Goal: Task Accomplishment & Management: Manage account settings

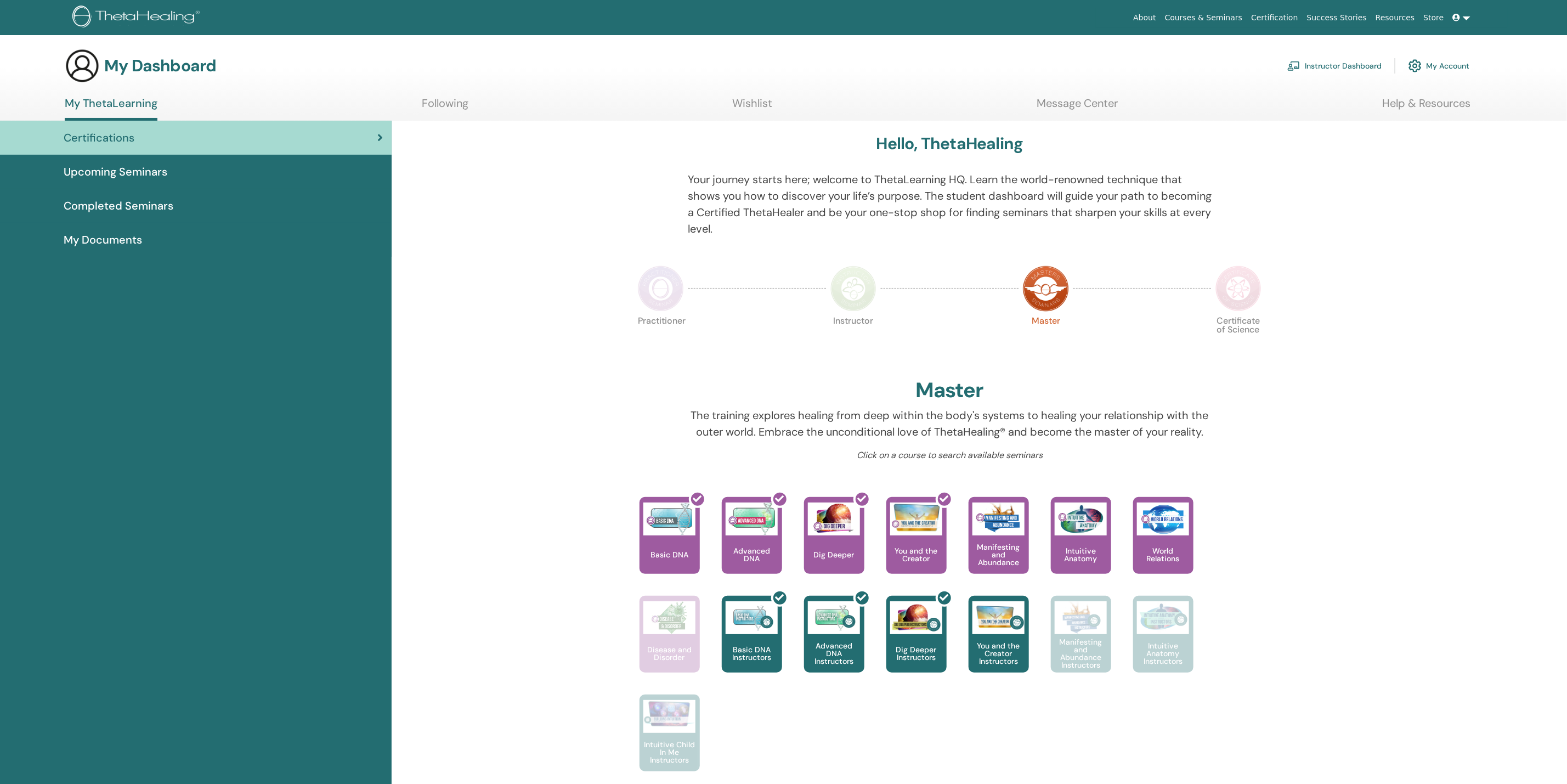
click at [1432, 65] on link "My Account" at bounding box center [1439, 66] width 61 height 24
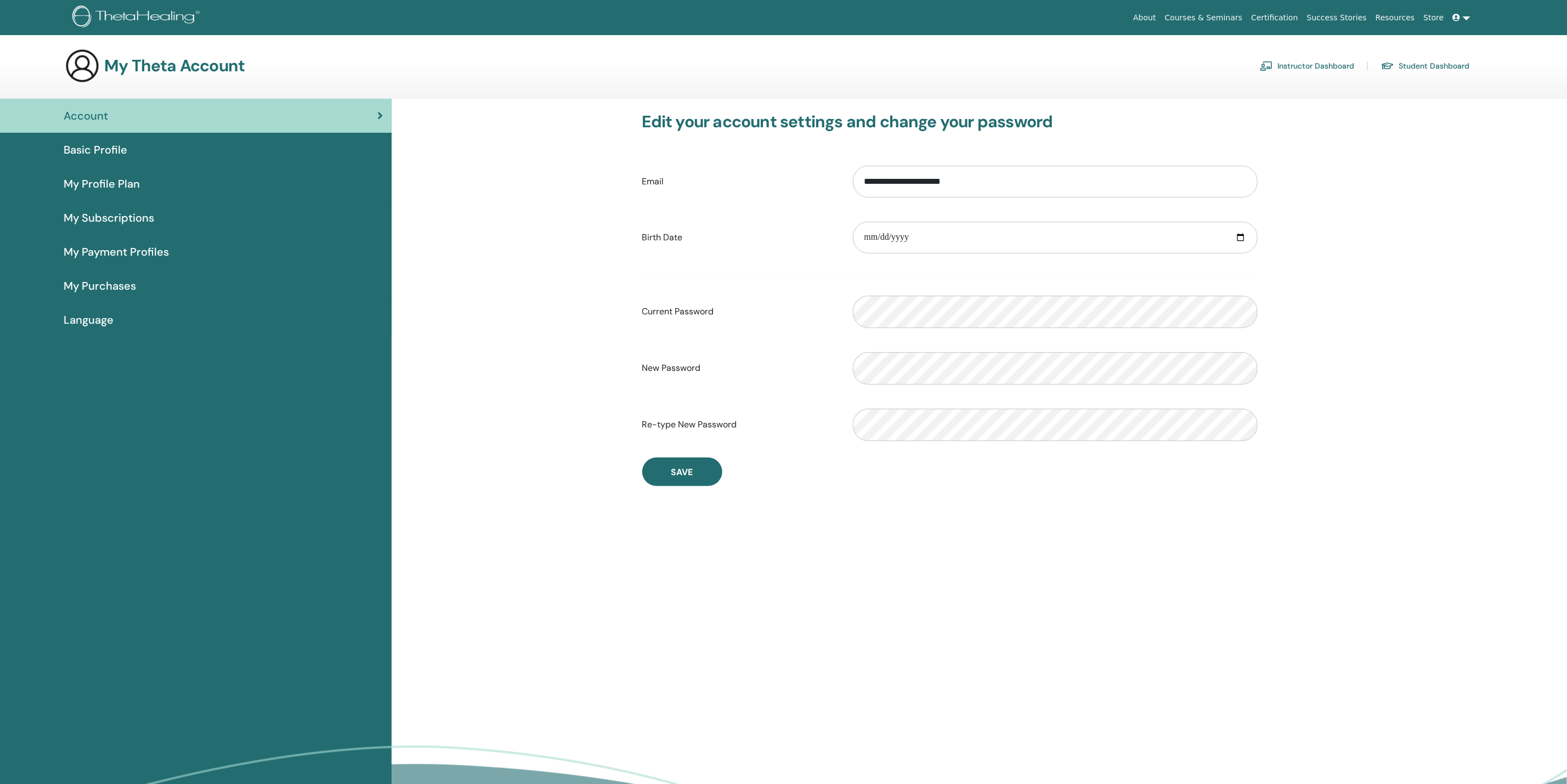
click at [1312, 66] on link "Instructor Dashboard" at bounding box center [1307, 66] width 95 height 18
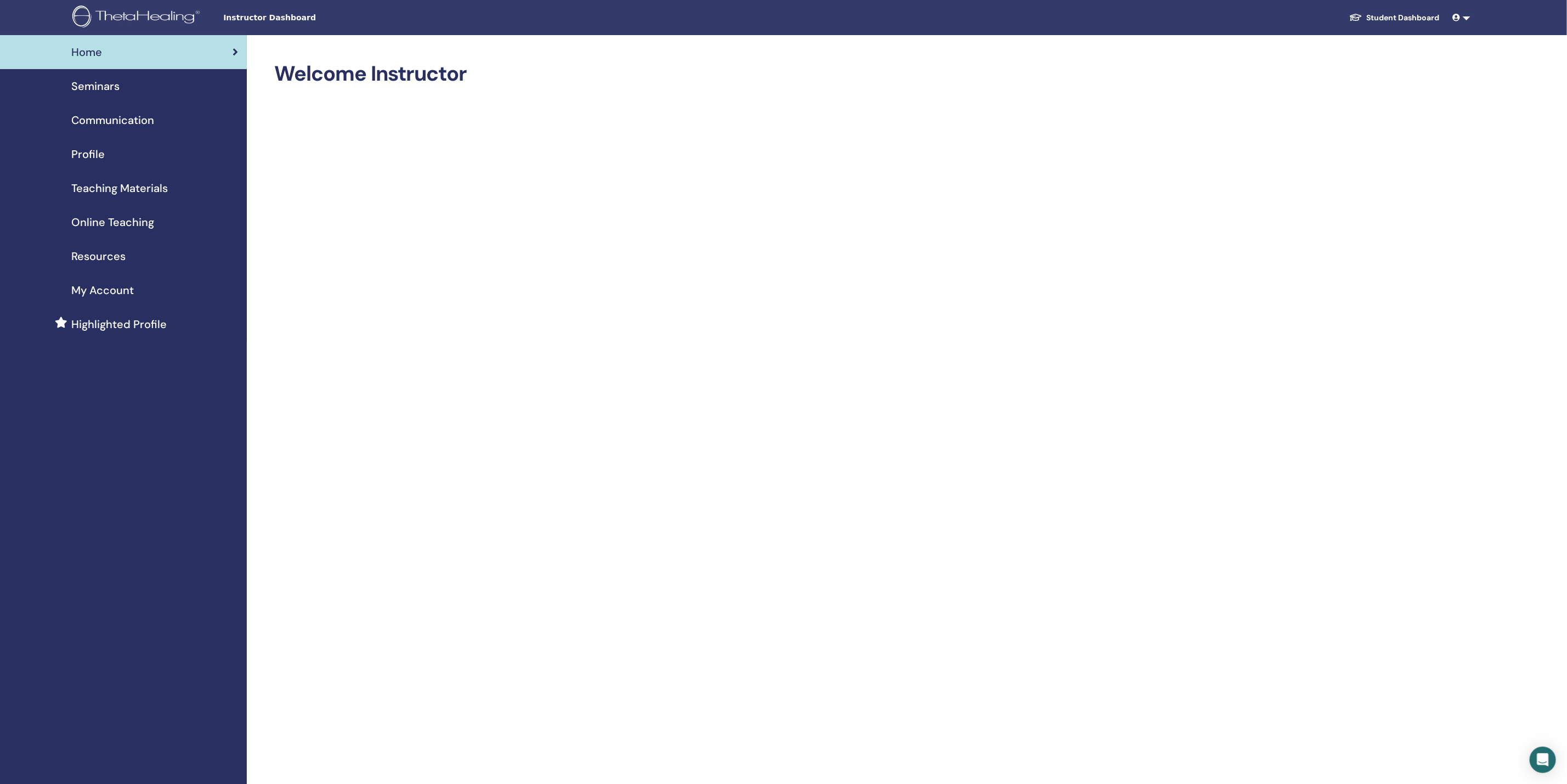
click at [1374, 13] on link "Student Dashboard" at bounding box center [1395, 18] width 108 height 21
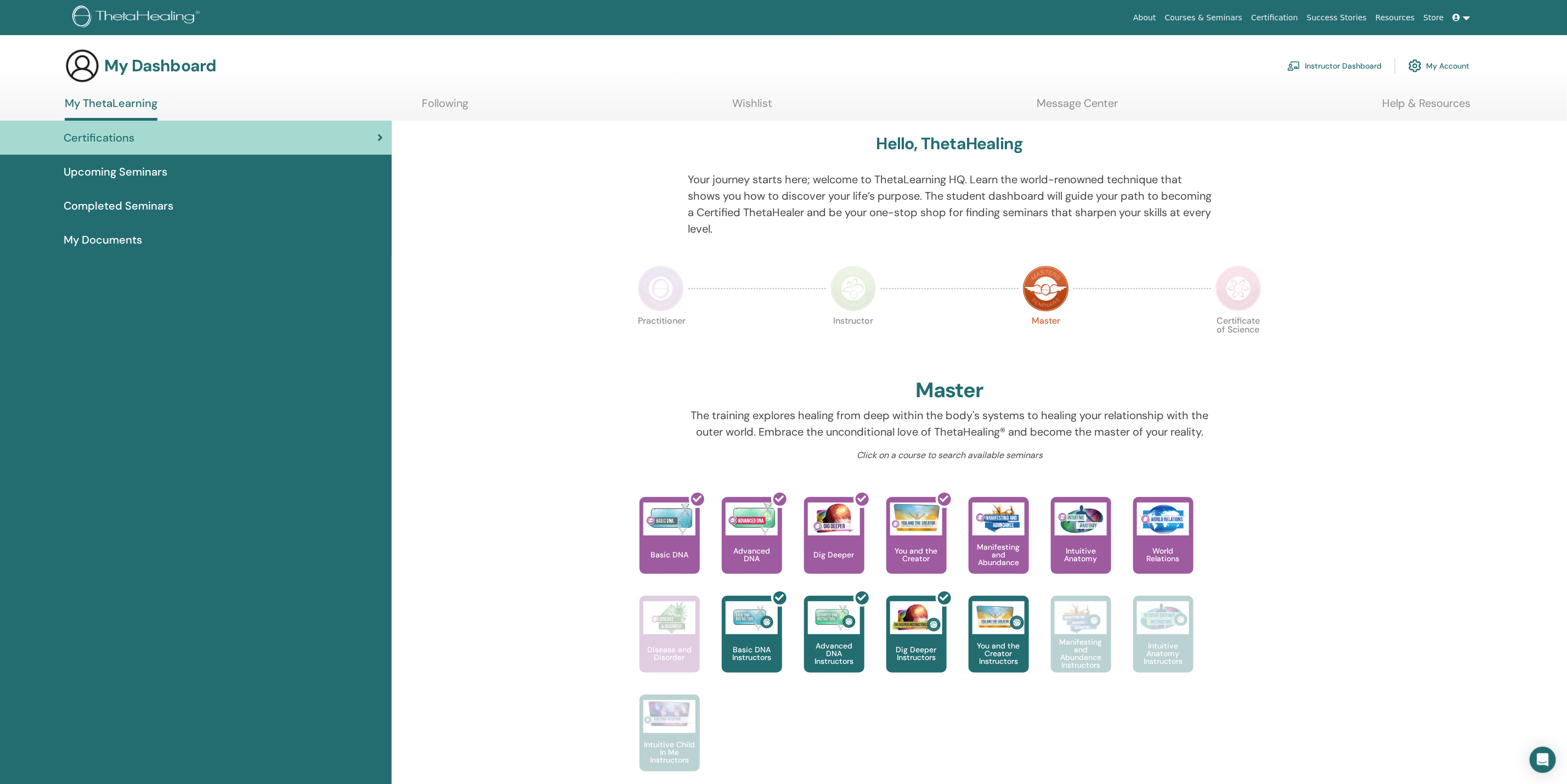
click at [1430, 71] on link "My Account" at bounding box center [1439, 66] width 61 height 24
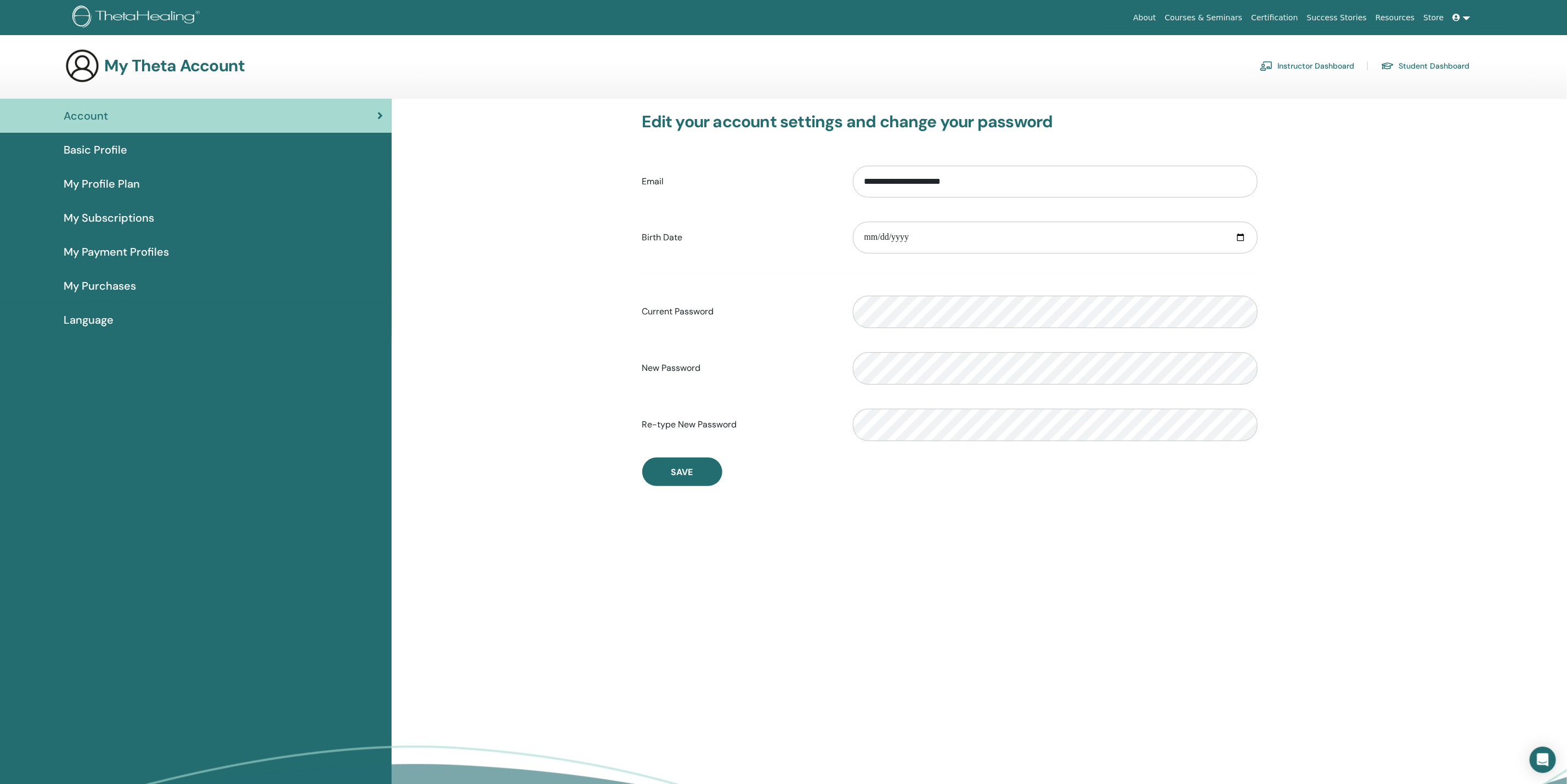
click at [114, 214] on span "My Subscriptions" at bounding box center [109, 218] width 91 height 17
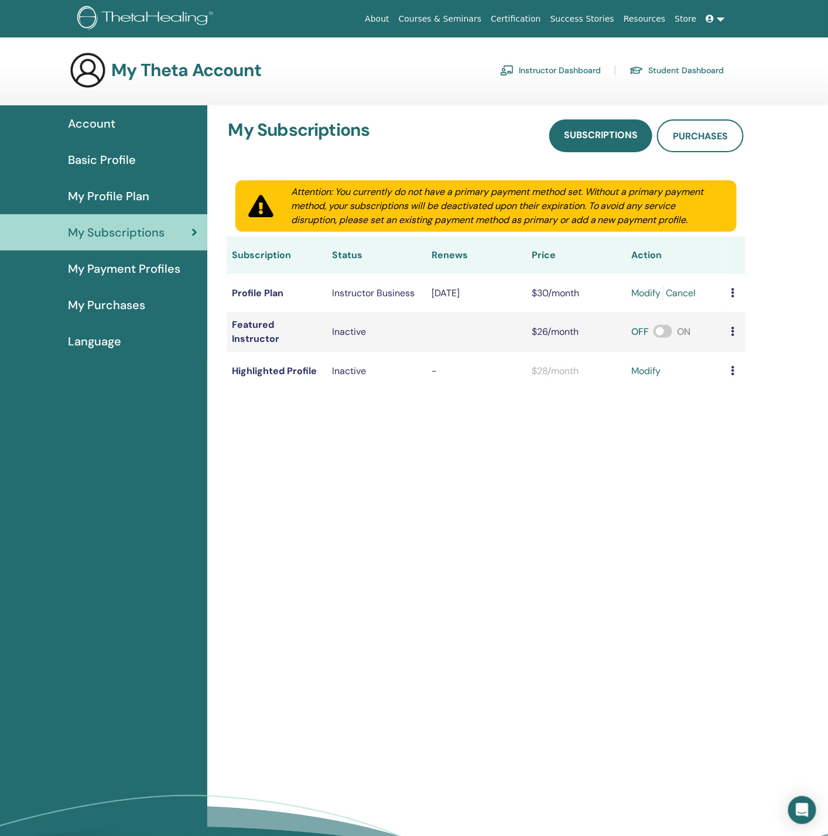
click at [684, 297] on link "Cancel" at bounding box center [681, 293] width 30 height 14
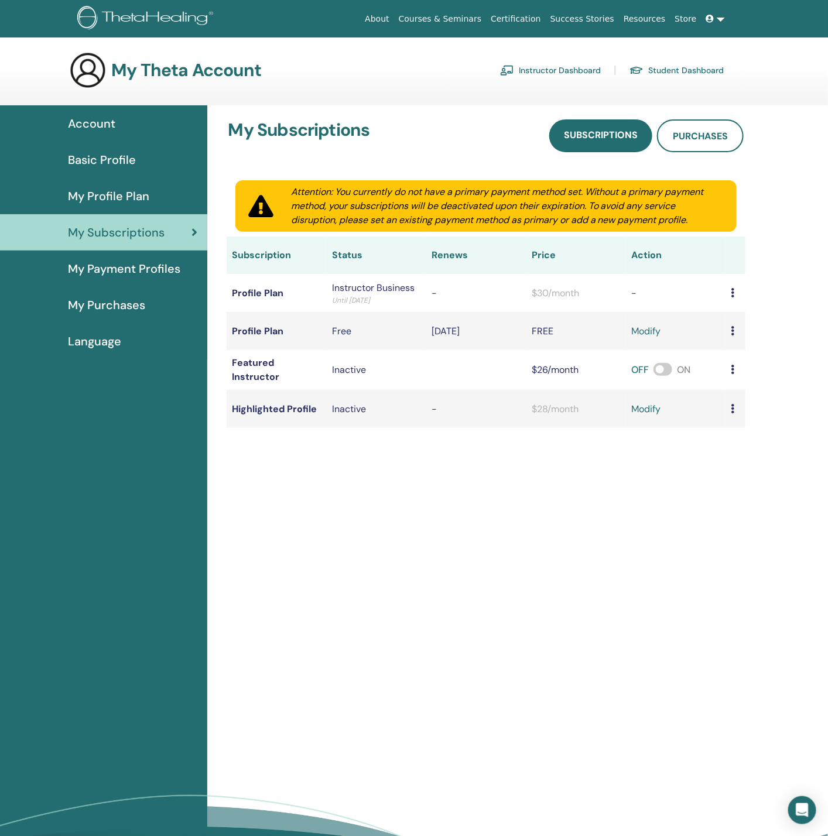
click at [113, 197] on span "My Profile Plan" at bounding box center [108, 196] width 81 height 18
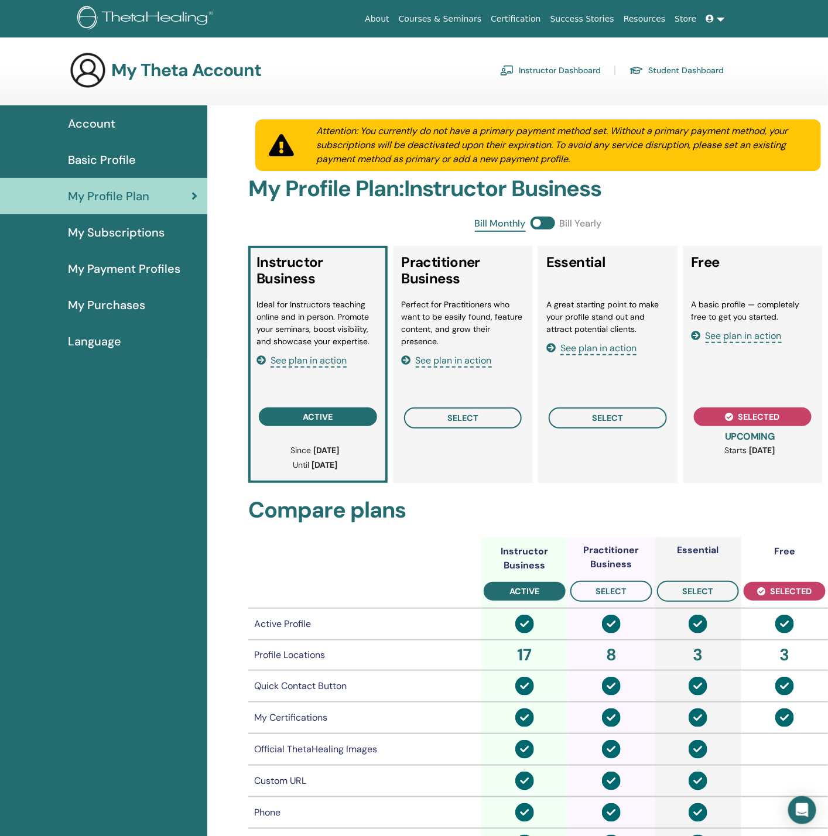
click at [548, 221] on span at bounding box center [542, 223] width 25 height 13
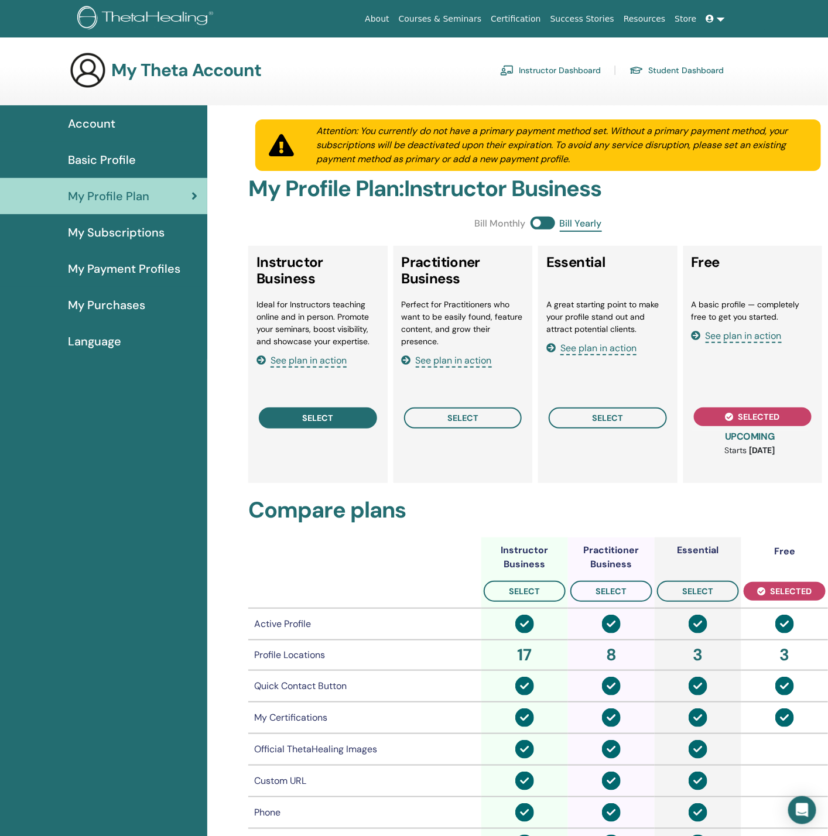
click at [301, 418] on button "select" at bounding box center [318, 417] width 118 height 21
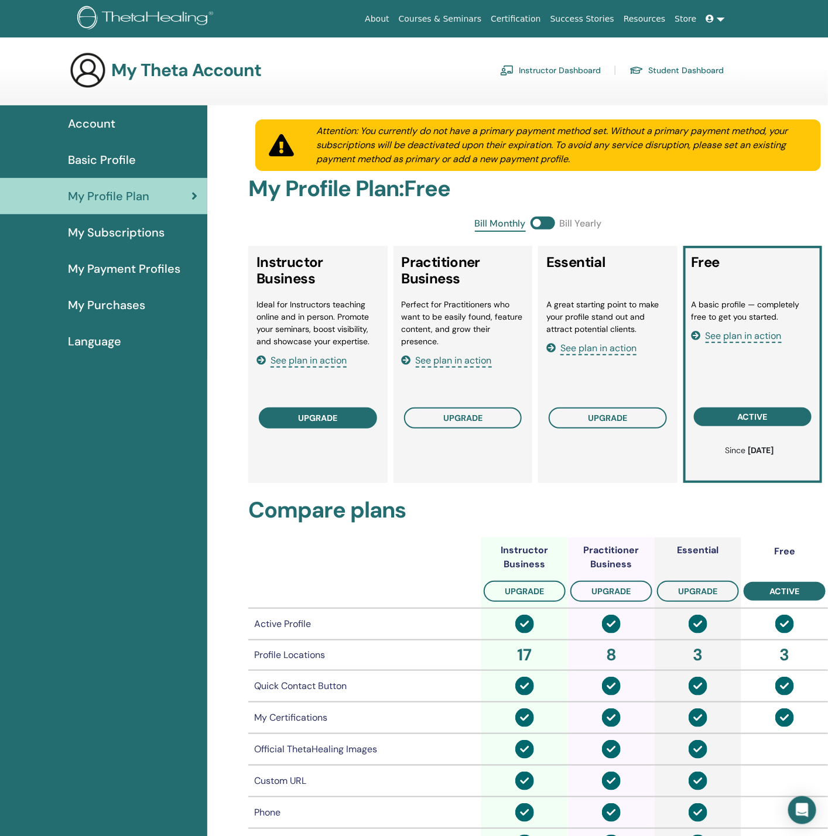
click at [304, 418] on span "upgrade" at bounding box center [317, 417] width 39 height 9
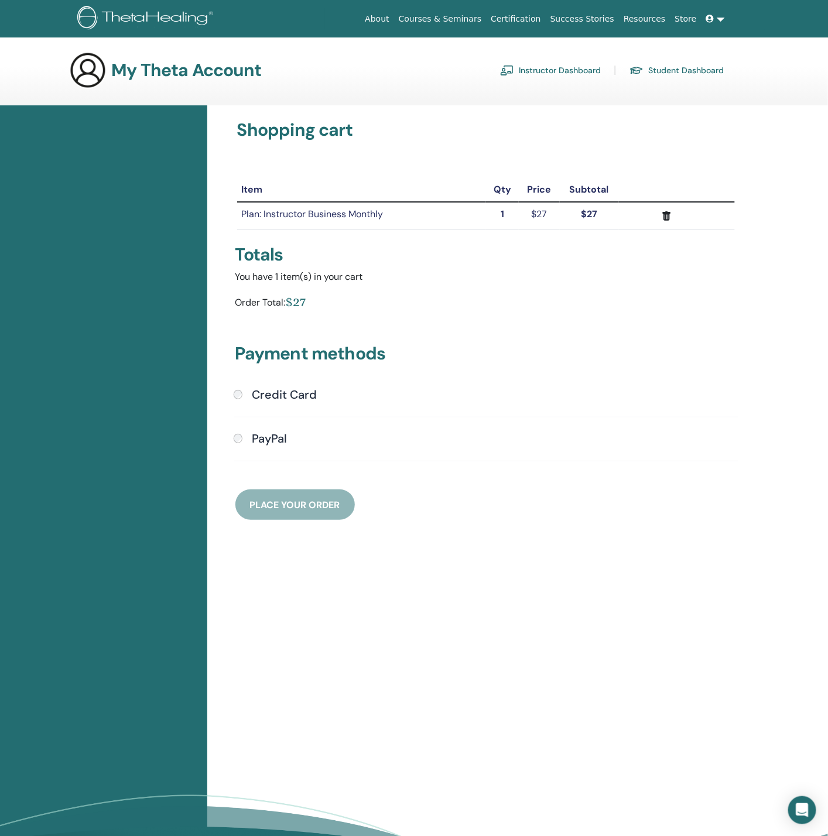
click at [274, 394] on h4 "Credit Card" at bounding box center [284, 395] width 65 height 14
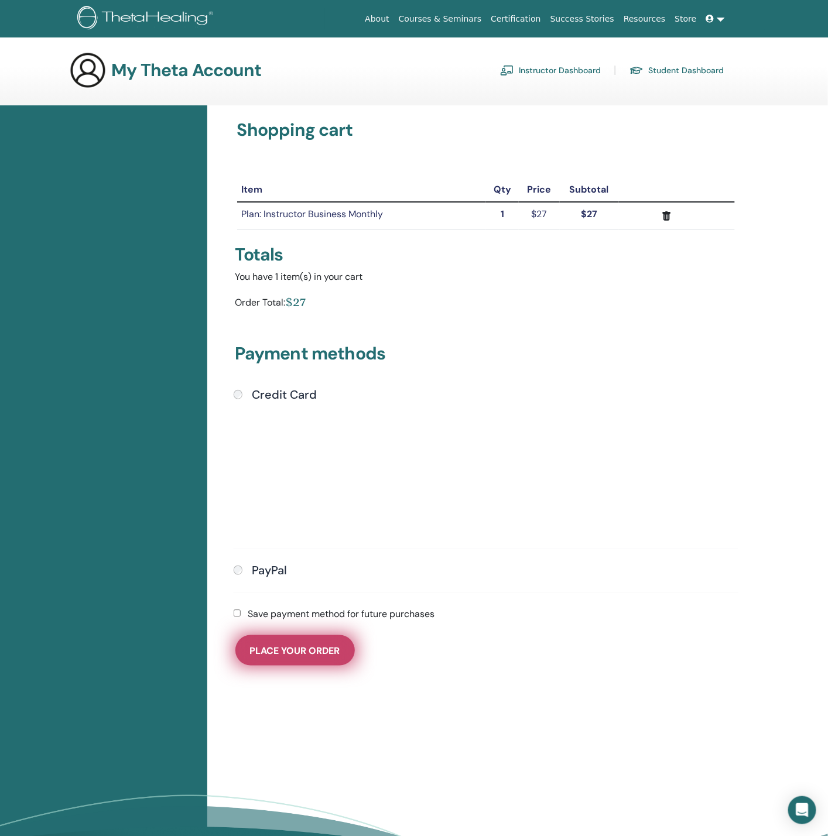
click at [258, 649] on span "Place Your Order" at bounding box center [295, 650] width 90 height 12
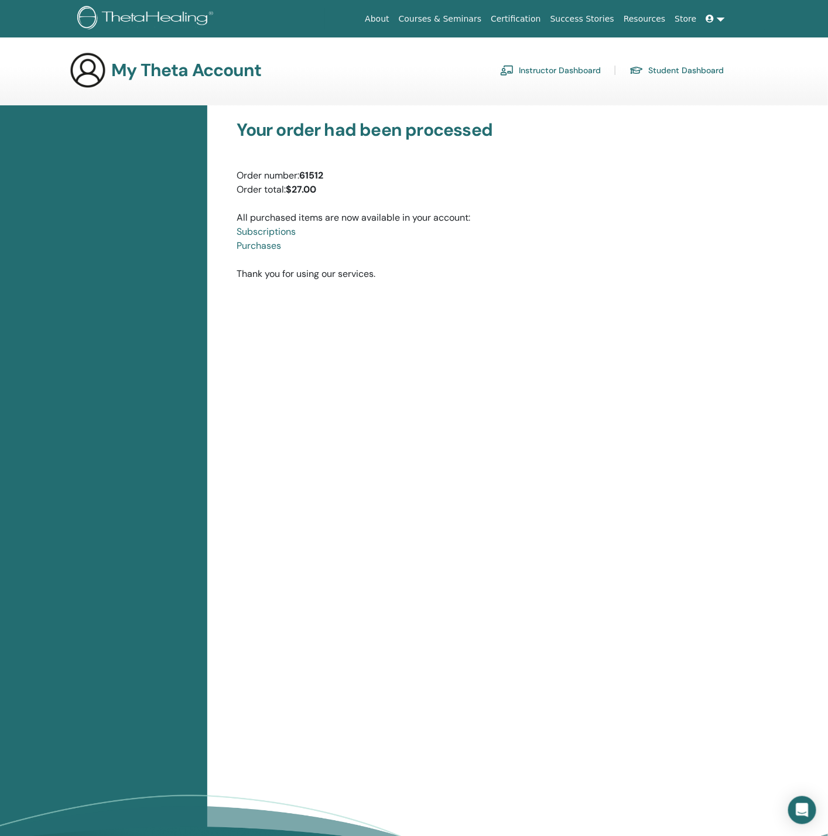
click at [538, 67] on link "Instructor Dashboard" at bounding box center [550, 70] width 101 height 19
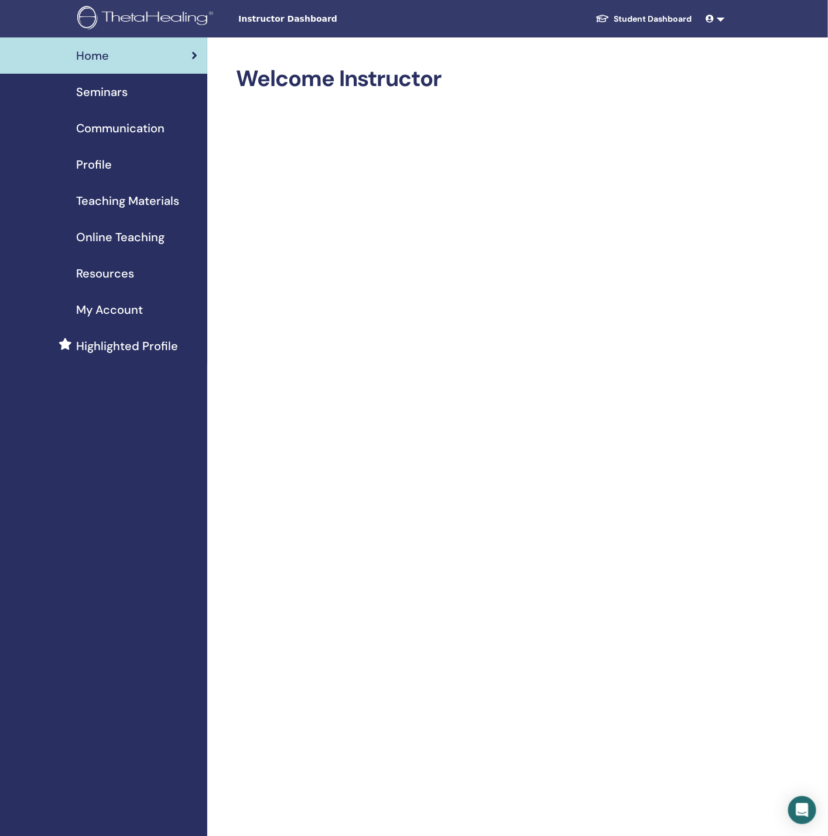
click at [641, 14] on link "Student Dashboard" at bounding box center [643, 19] width 115 height 22
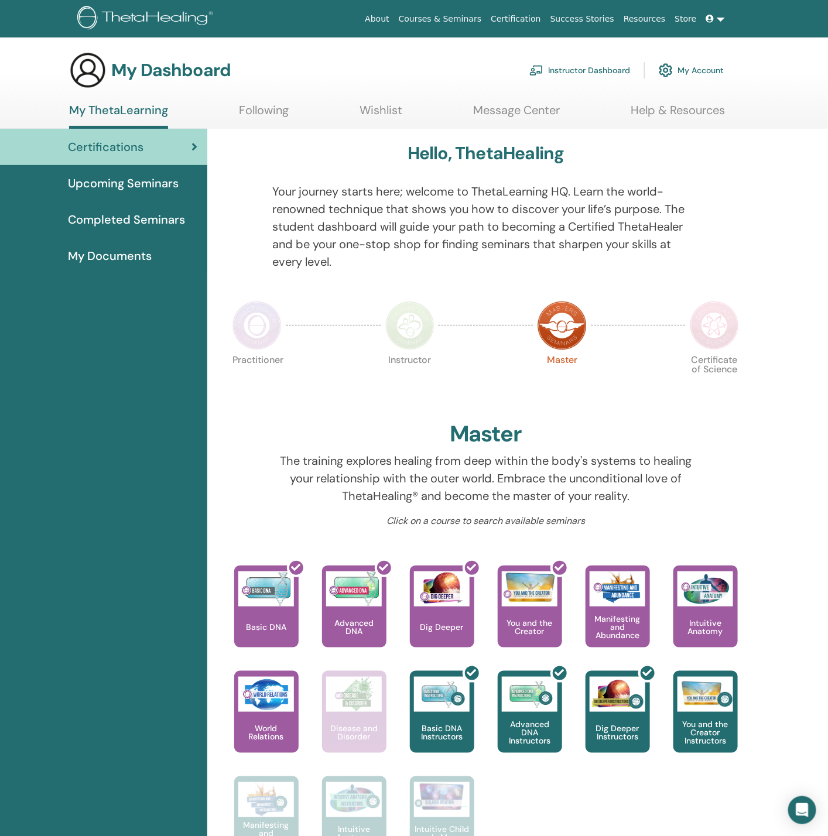
click at [694, 70] on link "My Account" at bounding box center [691, 70] width 65 height 26
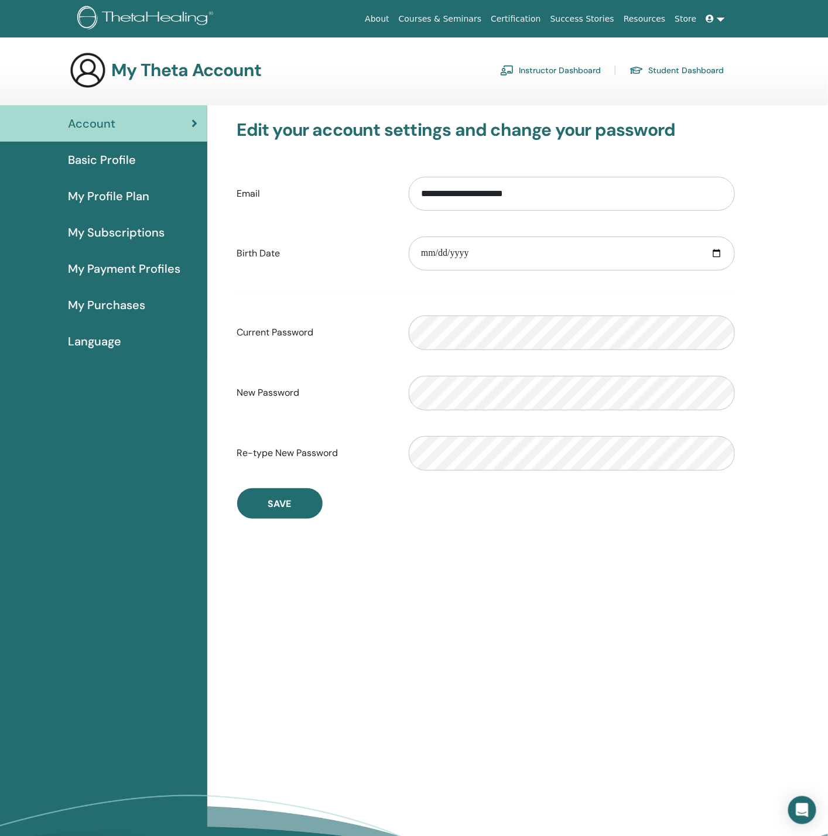
click at [139, 230] on span "My Subscriptions" at bounding box center [116, 233] width 97 height 18
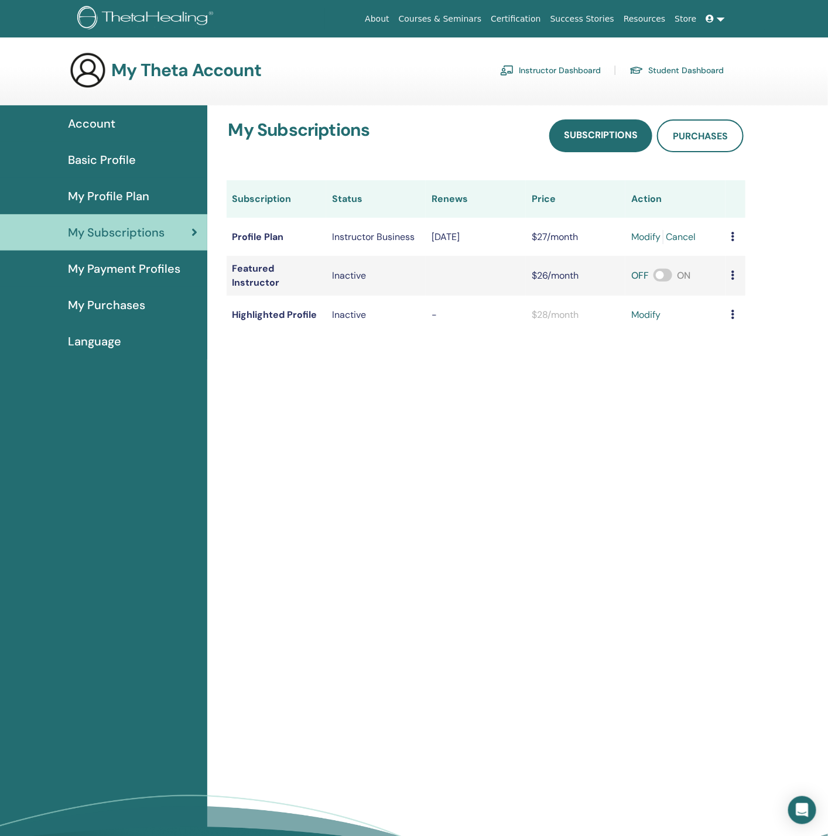
click at [685, 238] on link "Cancel" at bounding box center [681, 237] width 30 height 14
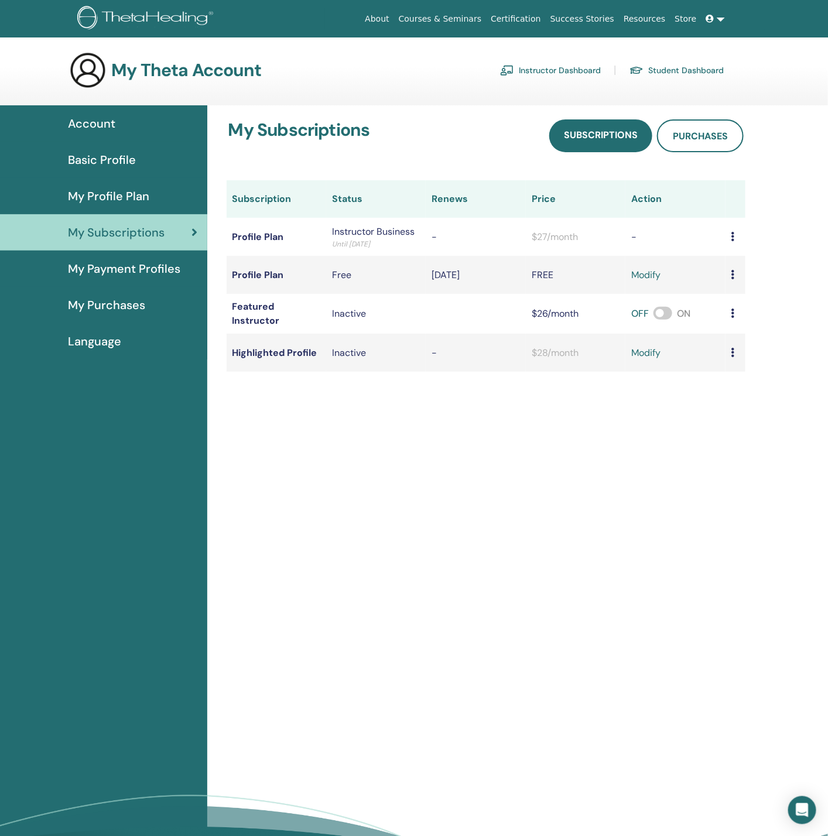
click at [111, 197] on span "My Profile Plan" at bounding box center [108, 196] width 81 height 18
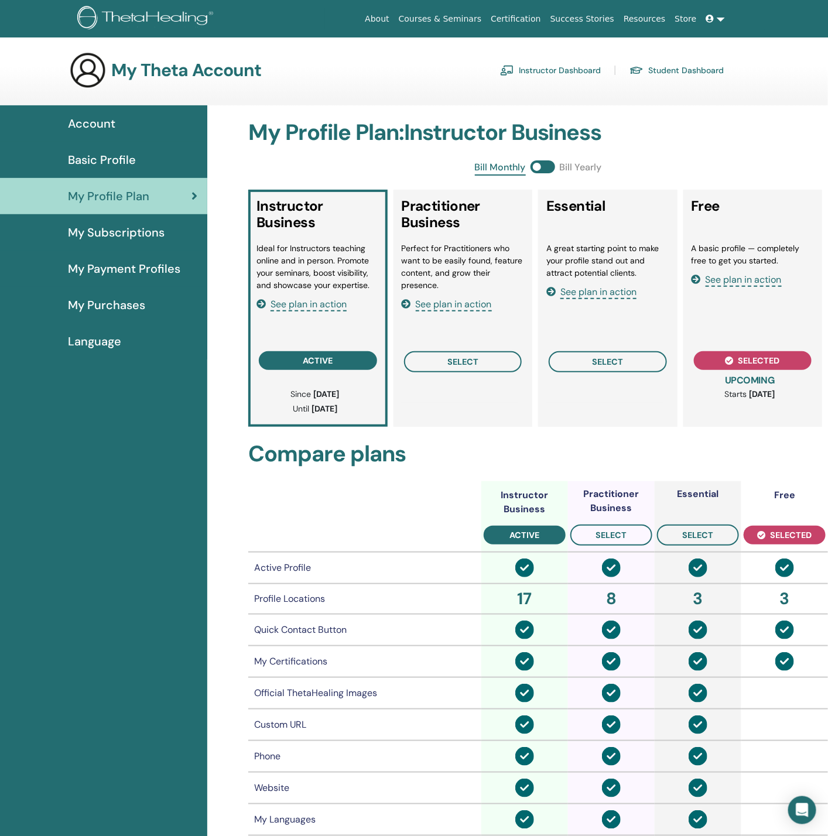
click at [551, 164] on span at bounding box center [542, 166] width 25 height 13
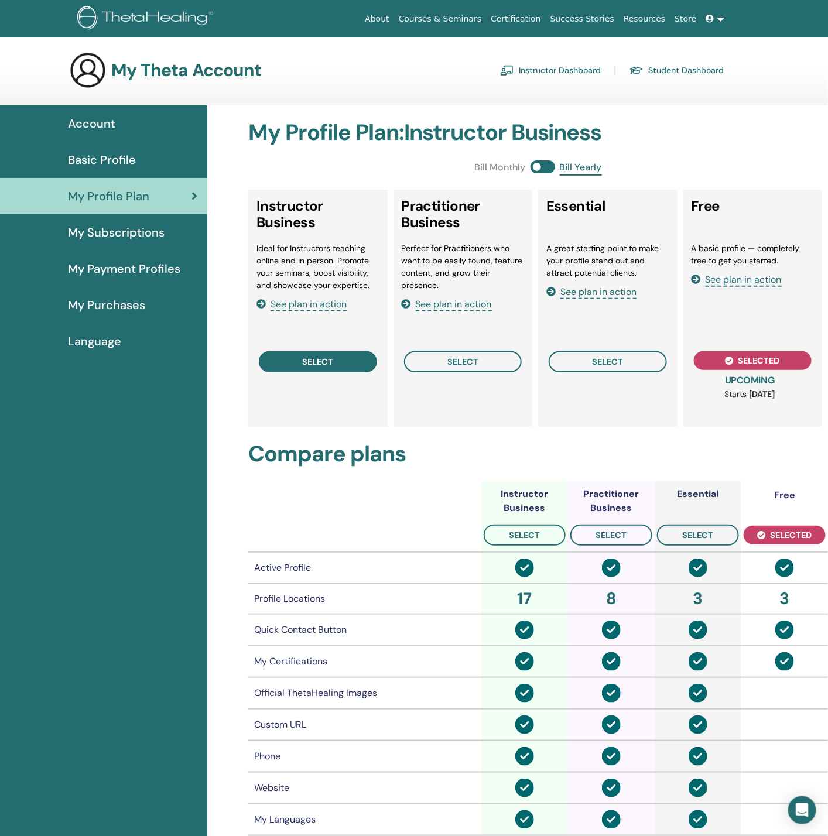
click at [311, 360] on span "select" at bounding box center [317, 361] width 31 height 9
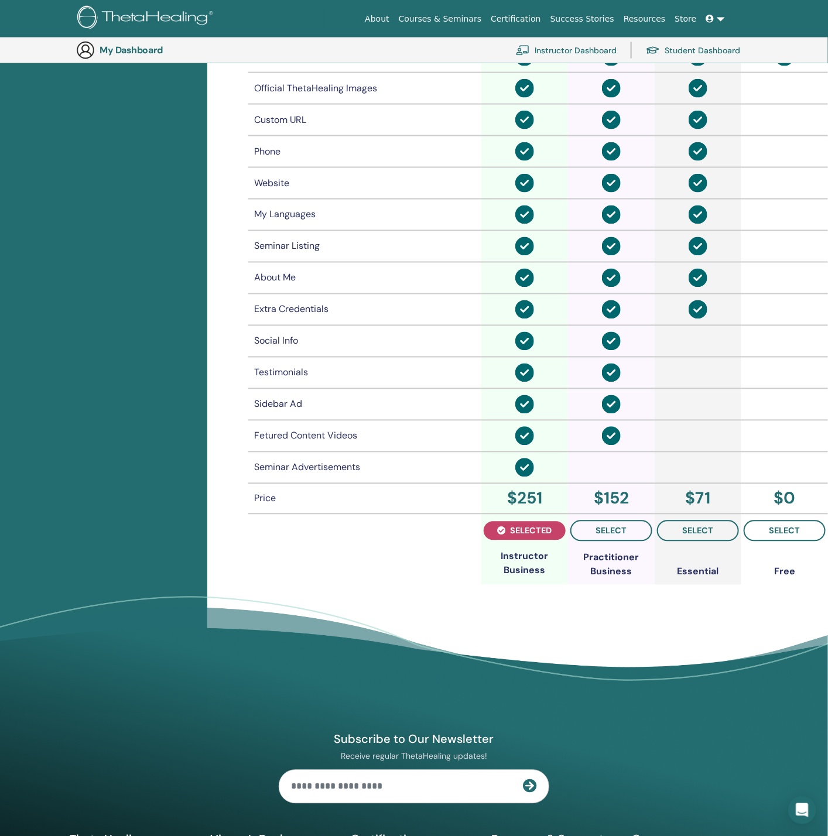
scroll to position [640, 0]
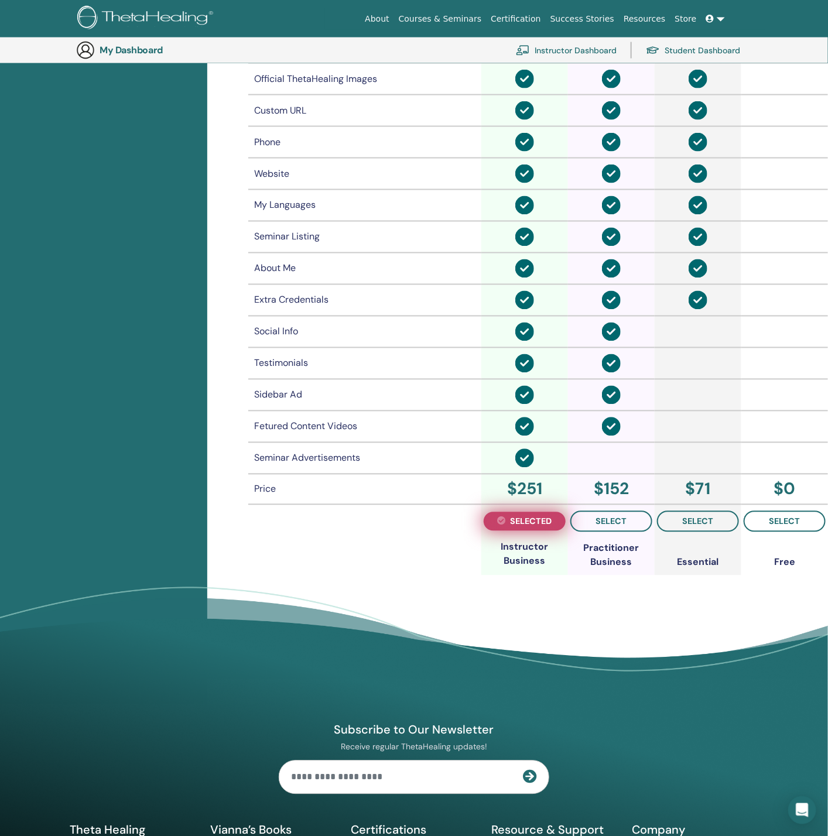
click at [523, 517] on span "selected" at bounding box center [531, 521] width 42 height 9
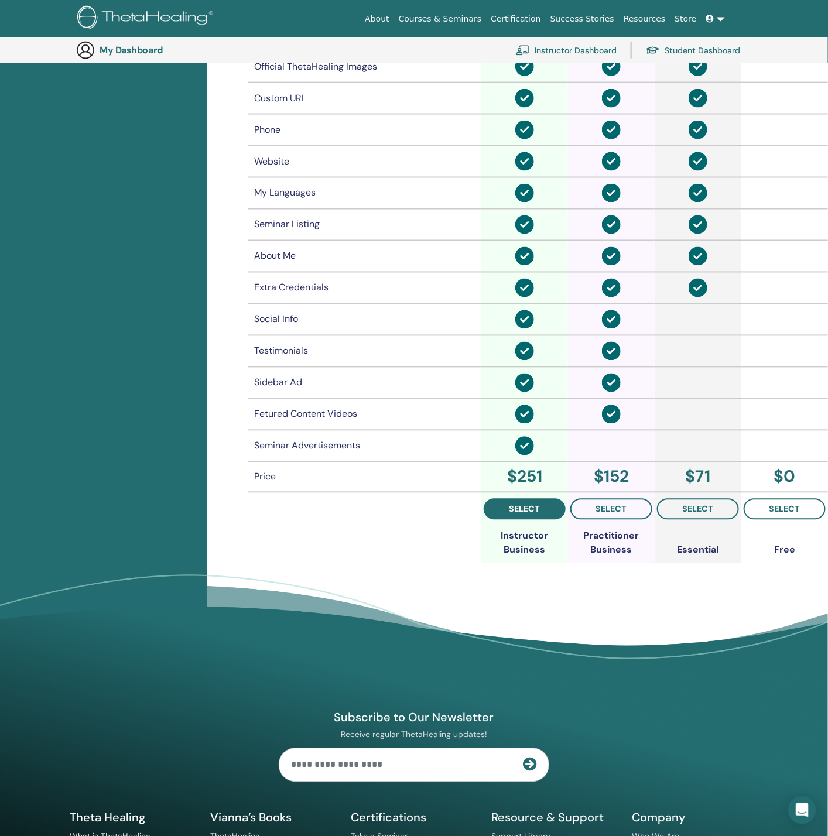
click at [516, 505] on span "select" at bounding box center [524, 509] width 31 height 9
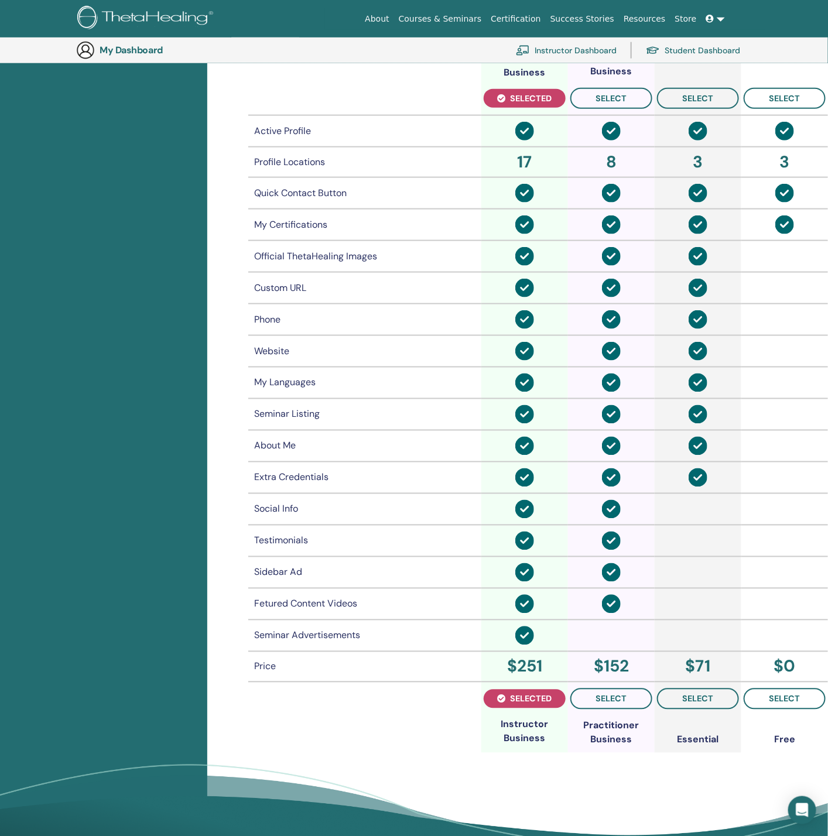
scroll to position [0, 0]
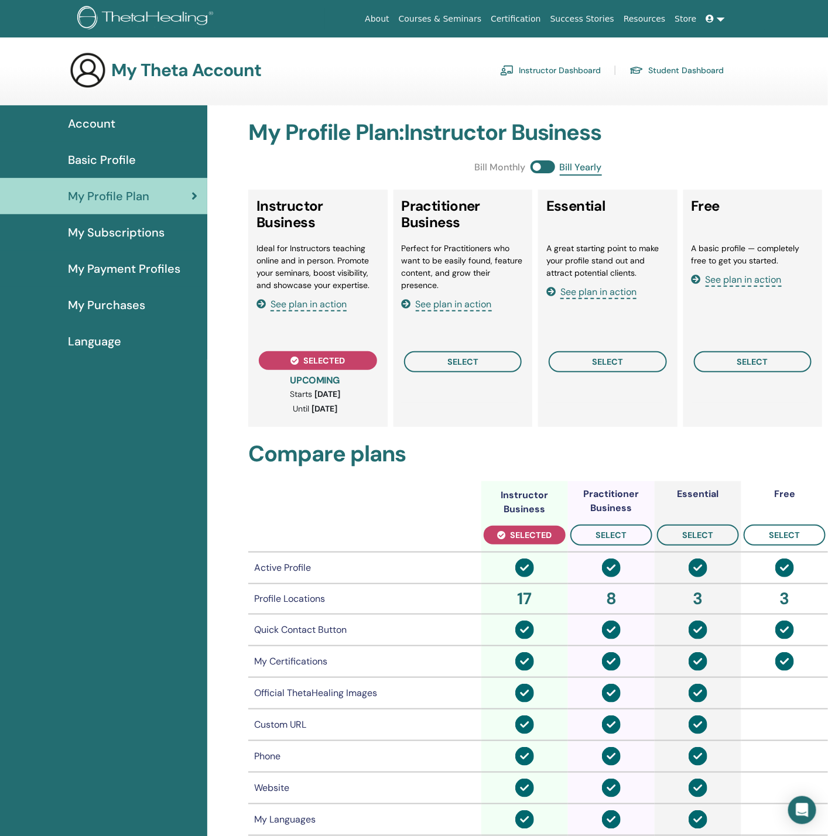
click at [506, 255] on li "Perfect for Practitioners who want to be easily found, feature content, and gro…" at bounding box center [463, 266] width 122 height 49
click at [471, 357] on span "select" at bounding box center [462, 361] width 31 height 9
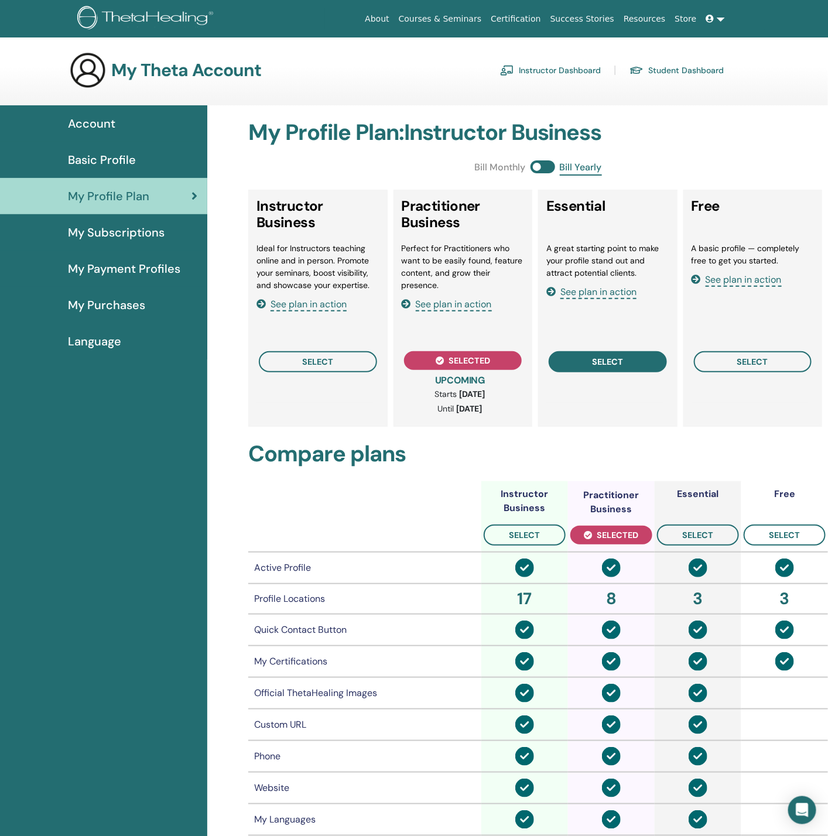
click at [611, 361] on span "select" at bounding box center [607, 361] width 31 height 9
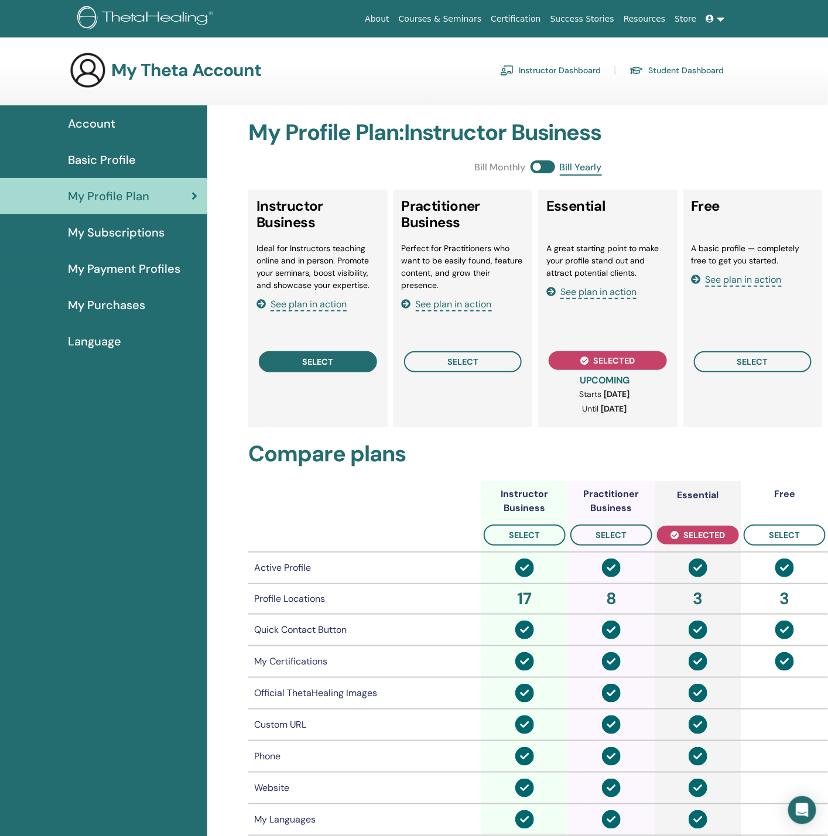
click at [340, 365] on button "select" at bounding box center [318, 361] width 118 height 21
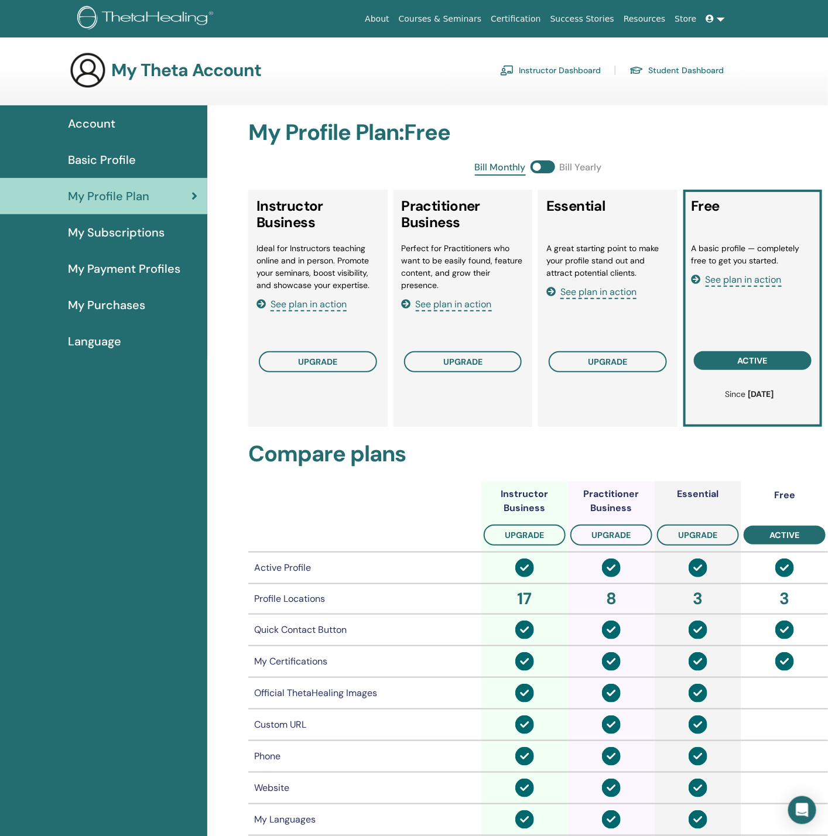
click at [550, 166] on span at bounding box center [542, 166] width 25 height 13
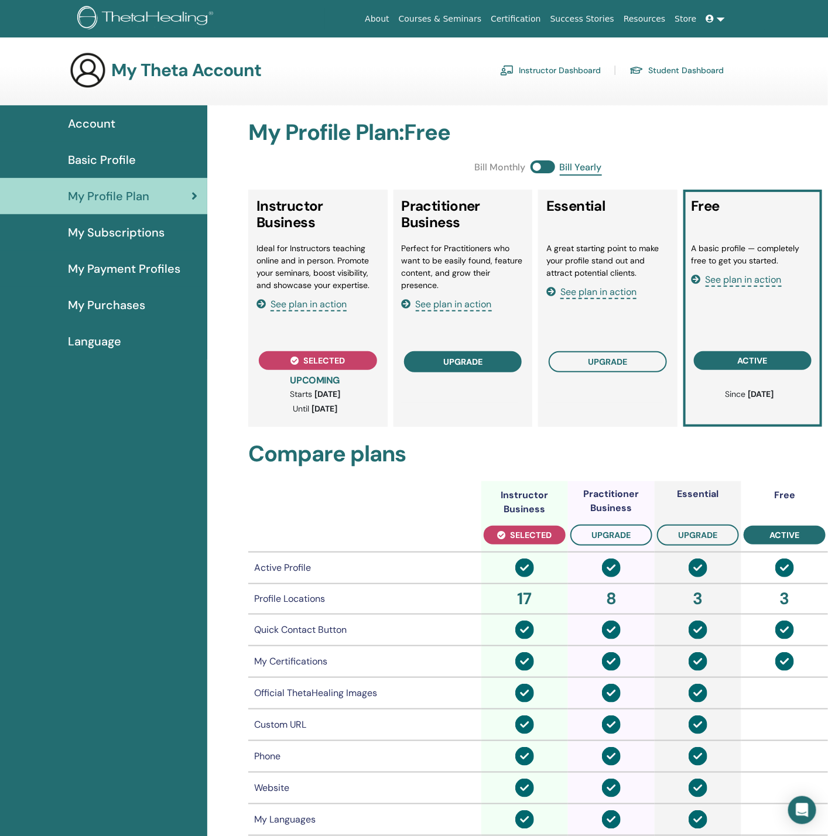
click at [488, 360] on button "upgrade" at bounding box center [463, 361] width 118 height 21
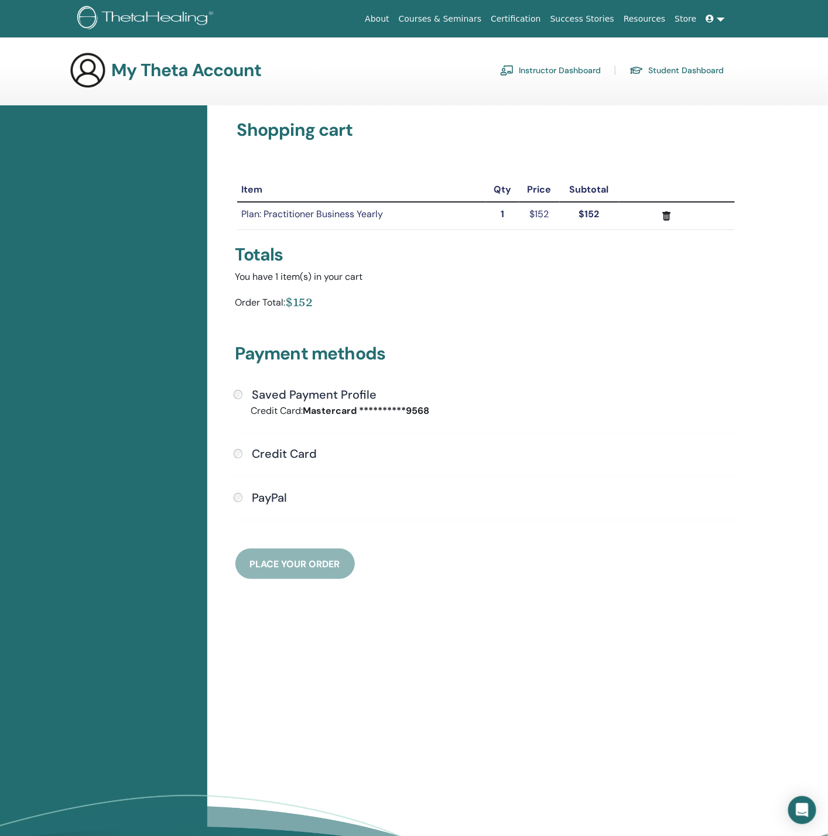
click at [245, 397] on div "Saved Payment Profile" at bounding box center [486, 395] width 505 height 15
click at [287, 560] on span "Place Your Order" at bounding box center [295, 564] width 90 height 12
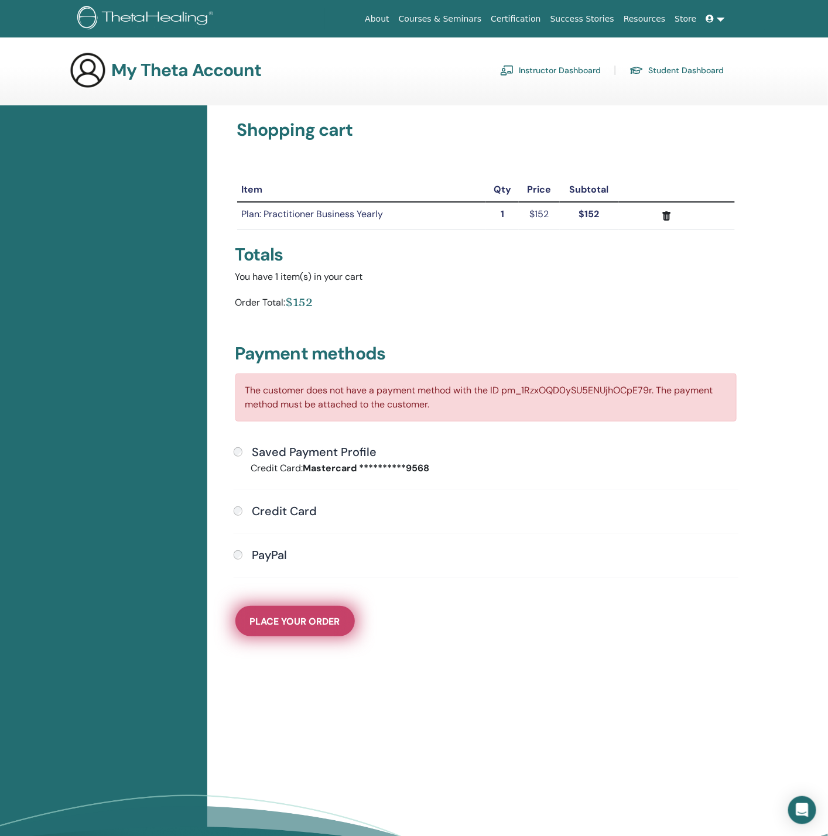
click at [280, 624] on button "Place Your Order" at bounding box center [294, 621] width 119 height 30
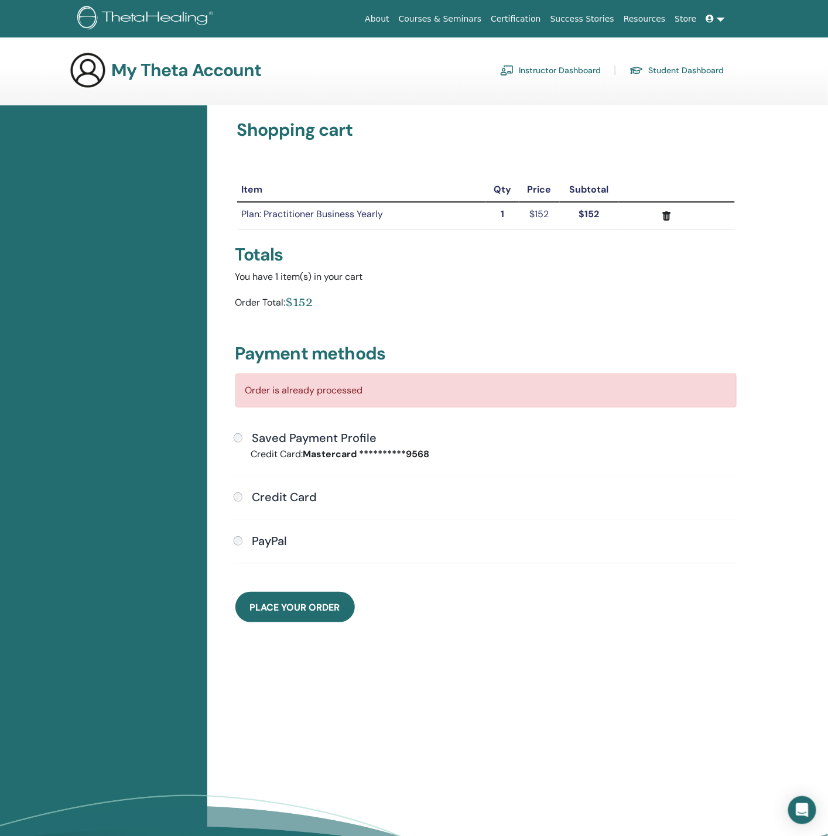
click at [282, 490] on h4 "Credit Card" at bounding box center [284, 497] width 65 height 14
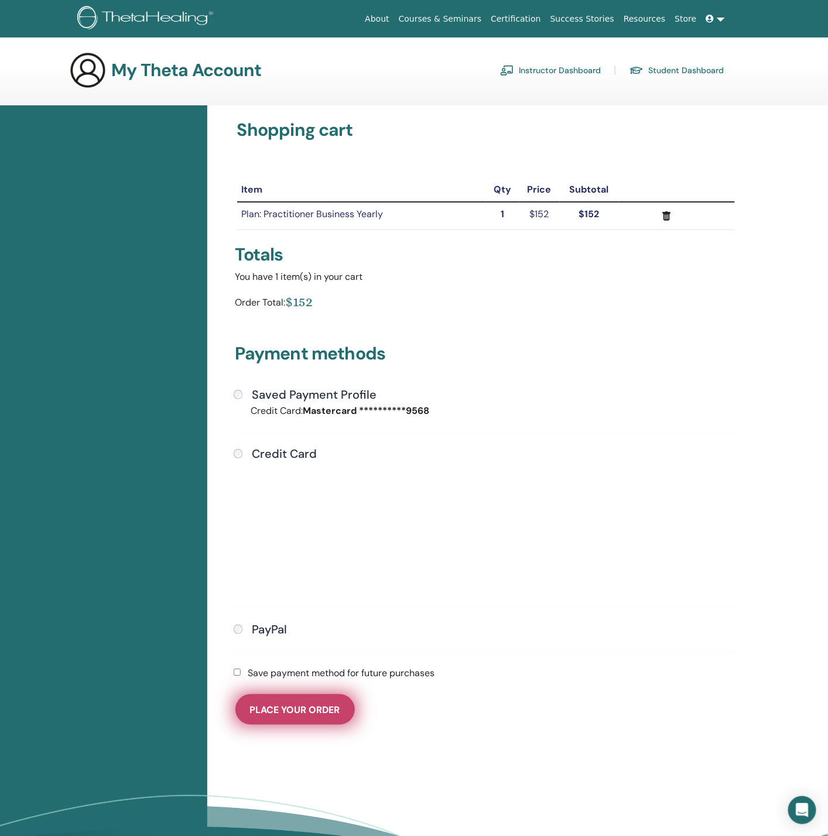
click at [281, 704] on span "Place Your Order" at bounding box center [295, 710] width 90 height 12
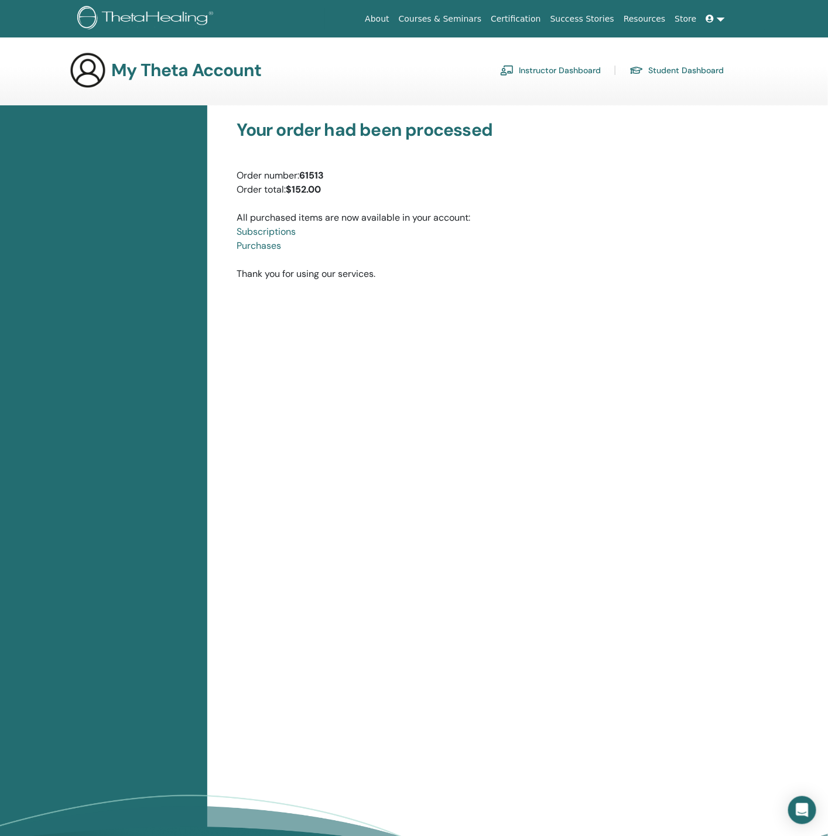
click at [705, 68] on link "Student Dashboard" at bounding box center [676, 70] width 94 height 19
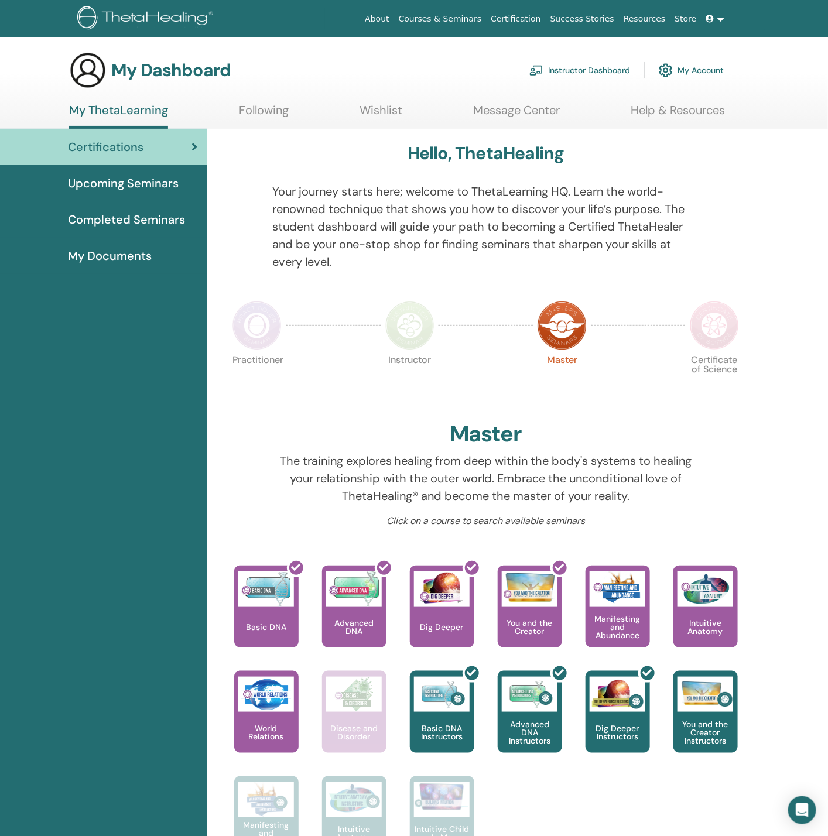
click at [687, 66] on link "My Account" at bounding box center [691, 70] width 65 height 26
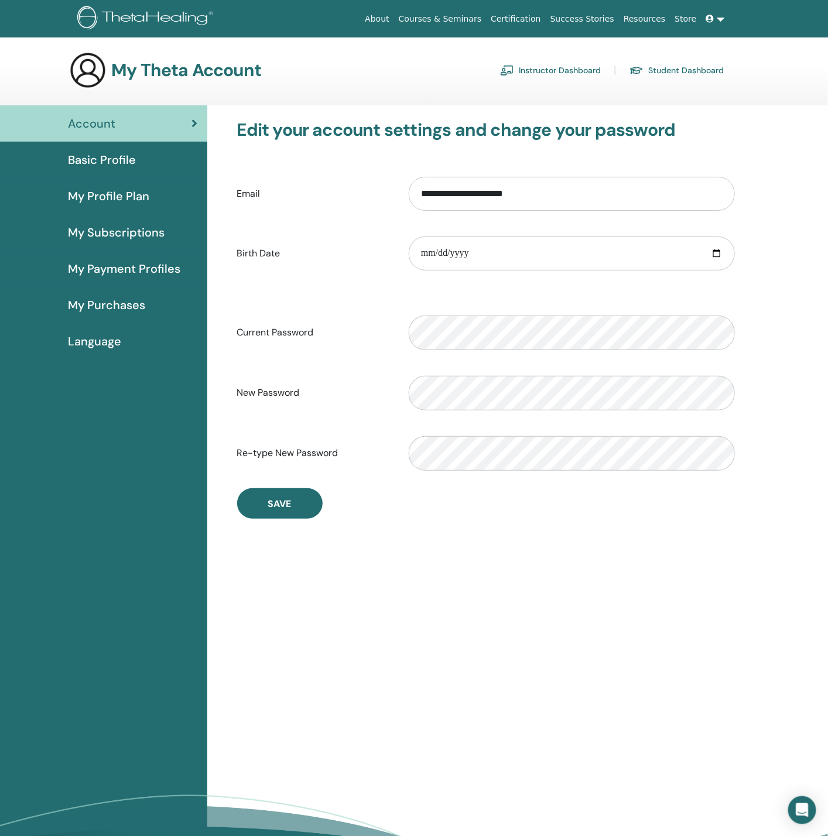
click at [109, 188] on span "My Profile Plan" at bounding box center [108, 196] width 81 height 18
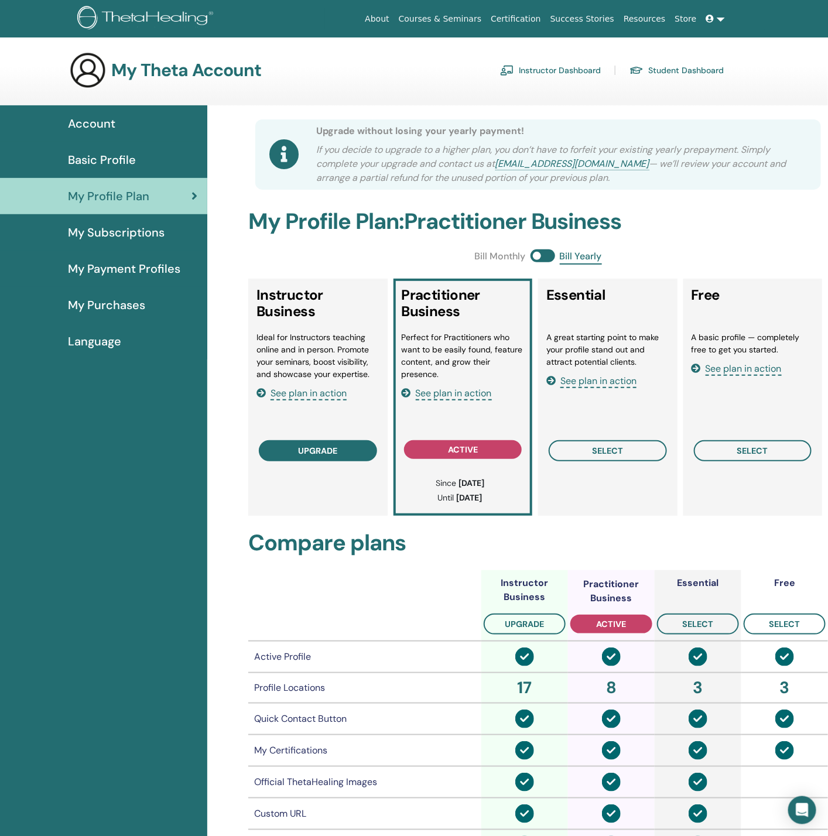
click at [342, 450] on button "upgrade" at bounding box center [318, 450] width 118 height 21
